Goal: Check status

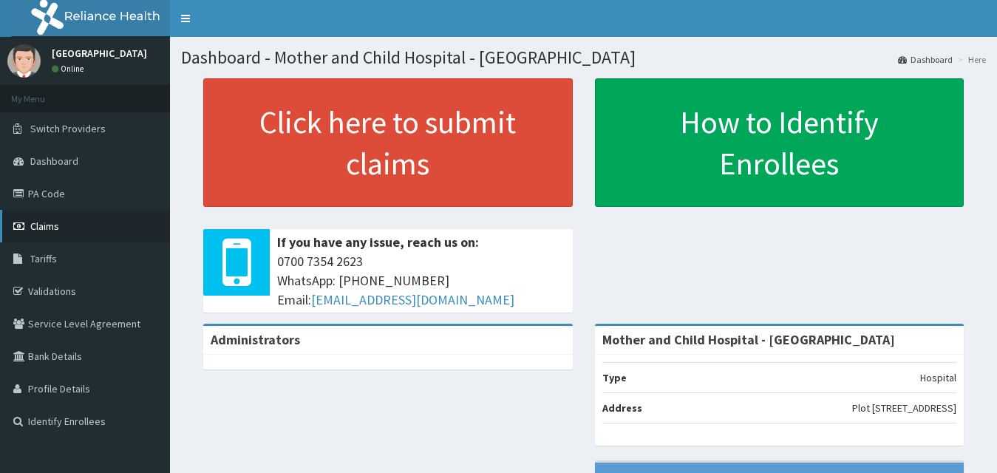
click at [41, 228] on span "Claims" at bounding box center [44, 225] width 29 height 13
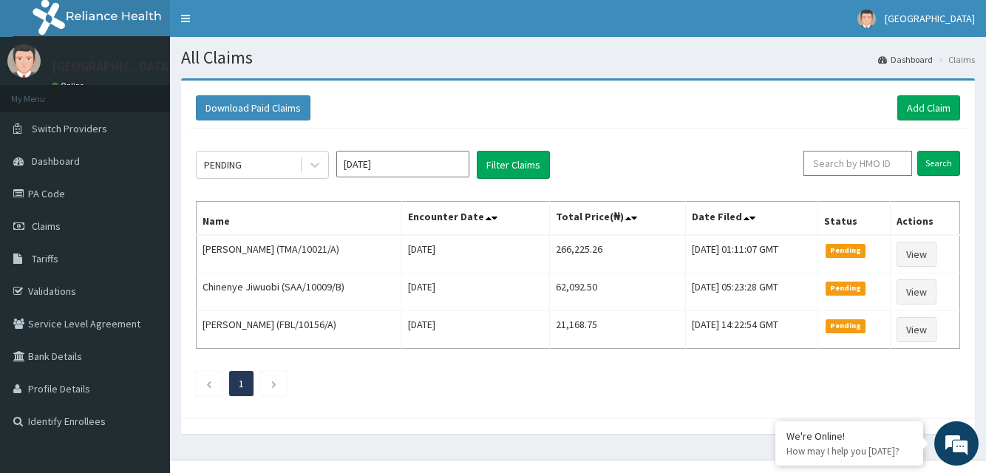
click at [846, 161] on input "text" at bounding box center [857, 163] width 109 height 25
type input "PES/10034/E"
click at [944, 161] on input "Search" at bounding box center [938, 163] width 43 height 25
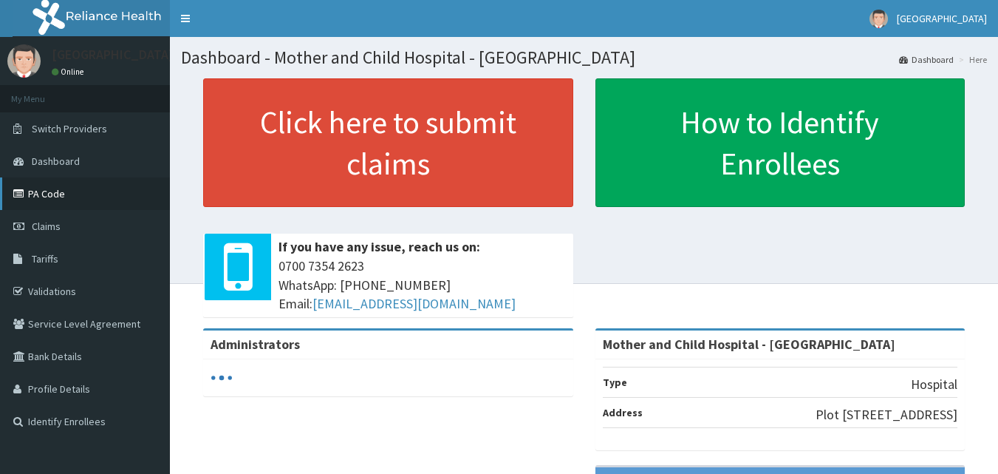
click at [42, 189] on link "PA Code" at bounding box center [85, 193] width 170 height 33
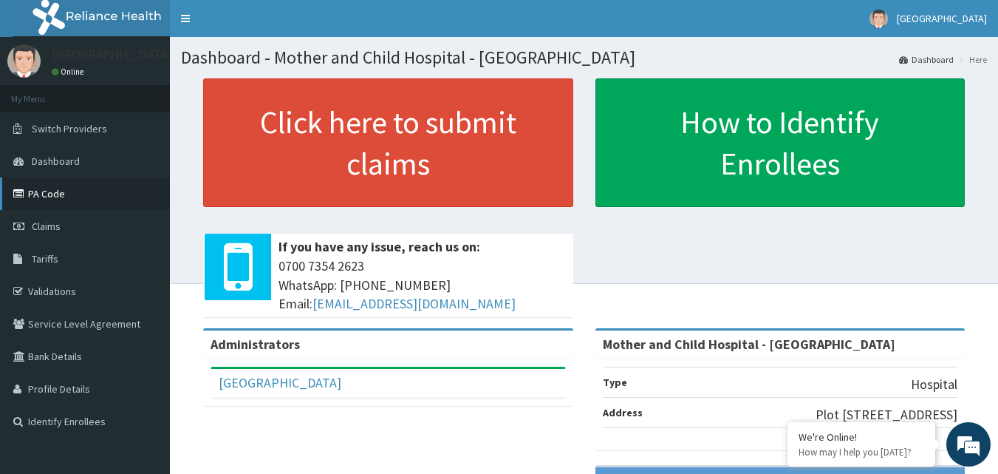
click at [41, 195] on link "PA Code" at bounding box center [85, 193] width 170 height 33
